Goal: Find specific page/section: Find specific page/section

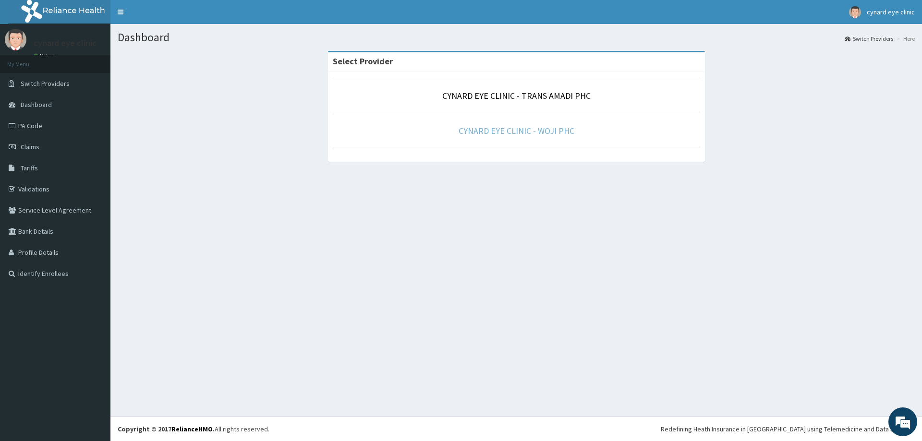
click at [518, 134] on link "CYNARD EYE CLINIC - WOJI PHC" at bounding box center [517, 130] width 116 height 11
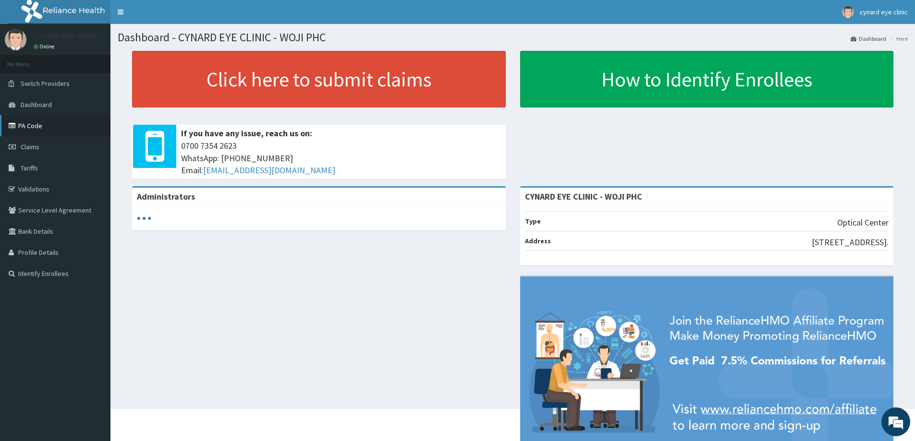
click at [32, 126] on link "PA Code" at bounding box center [55, 125] width 110 height 21
